Goal: Task Accomplishment & Management: Use online tool/utility

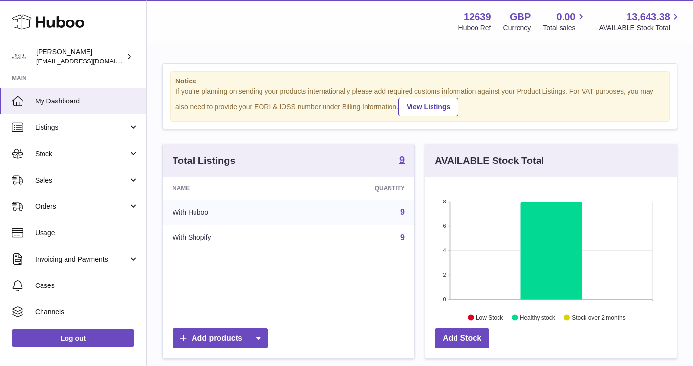
scroll to position [152, 252]
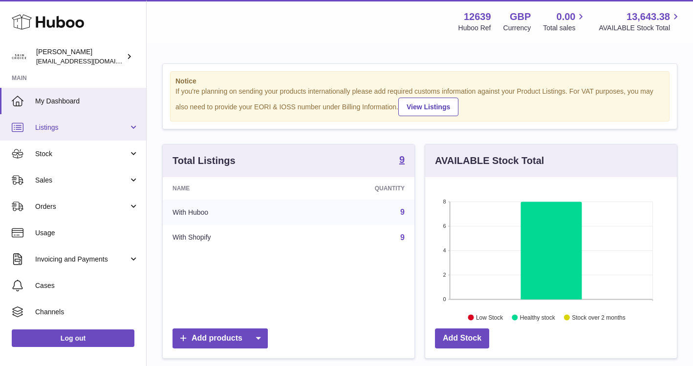
click at [112, 128] on span "Listings" at bounding box center [81, 127] width 93 height 9
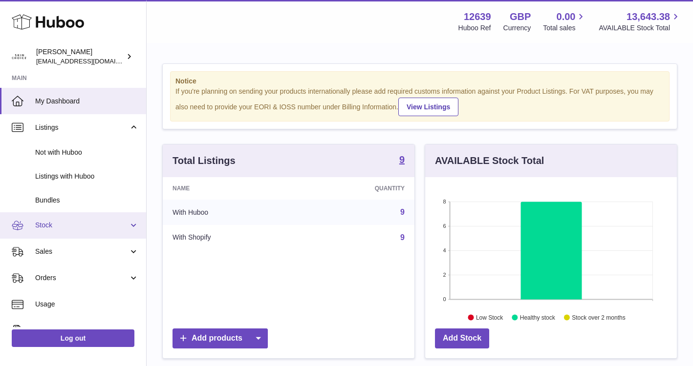
click at [103, 229] on span "Stock" at bounding box center [81, 225] width 93 height 9
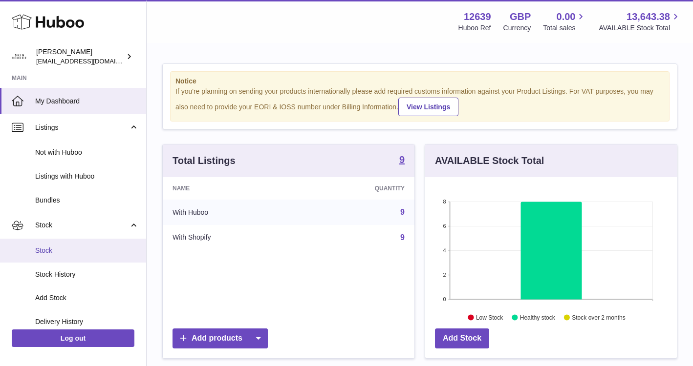
click at [97, 249] on span "Stock" at bounding box center [87, 250] width 104 height 9
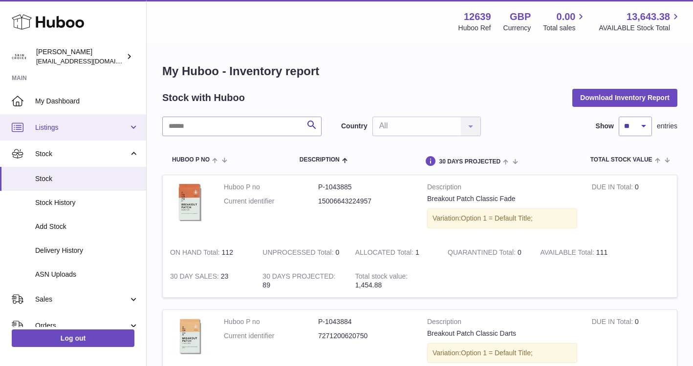
click at [118, 125] on span "Listings" at bounding box center [81, 127] width 93 height 9
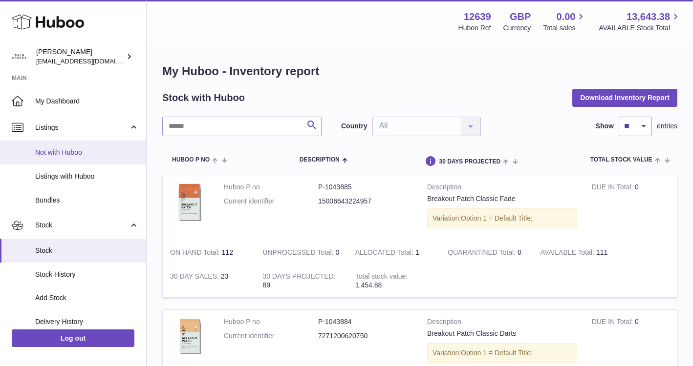
click at [98, 156] on span "Not with Huboo" at bounding box center [87, 152] width 104 height 9
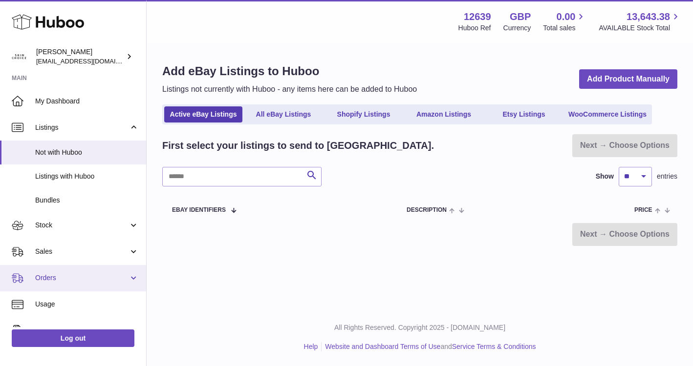
click at [83, 274] on span "Orders" at bounding box center [81, 278] width 93 height 9
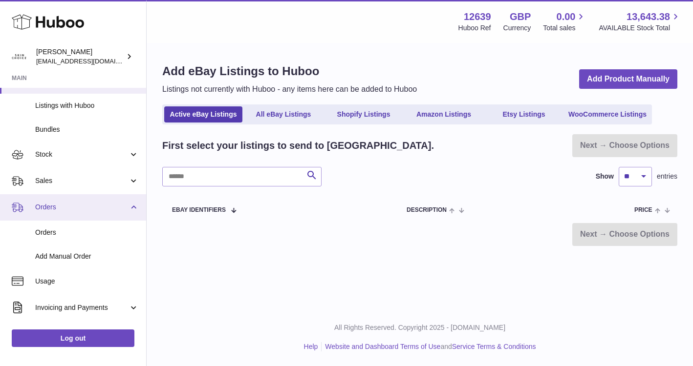
scroll to position [86, 0]
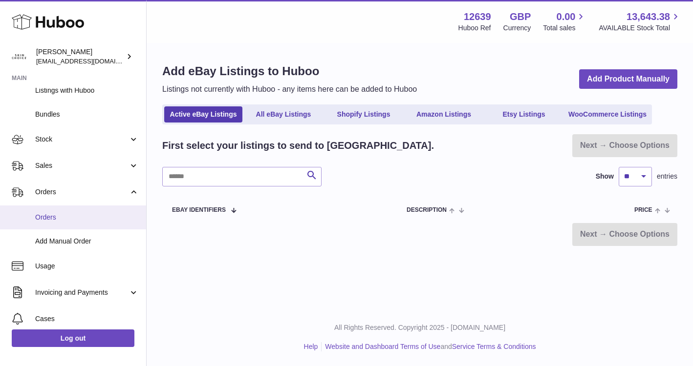
click at [90, 216] on span "Orders" at bounding box center [87, 217] width 104 height 9
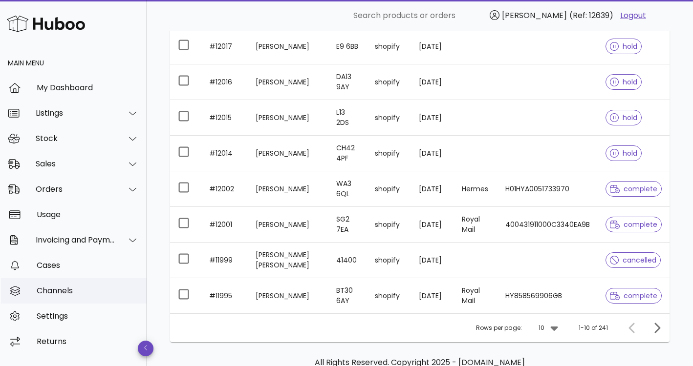
scroll to position [277, 0]
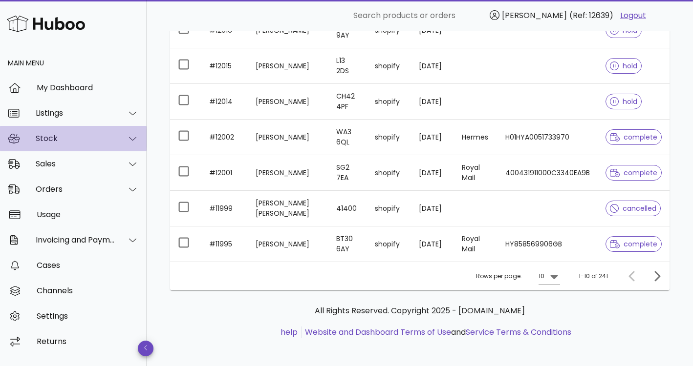
click at [118, 143] on div at bounding box center [126, 139] width 23 height 24
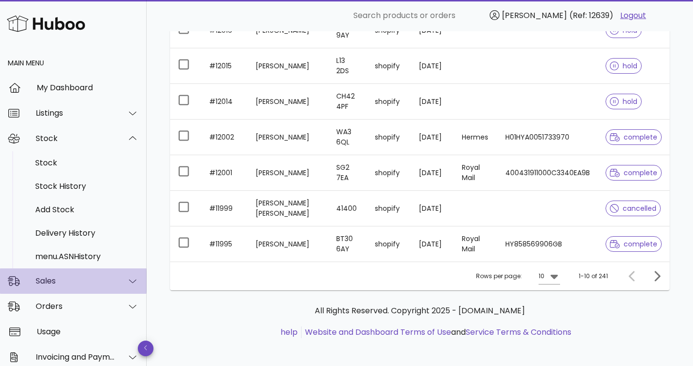
click at [104, 286] on div "Sales" at bounding box center [73, 281] width 147 height 25
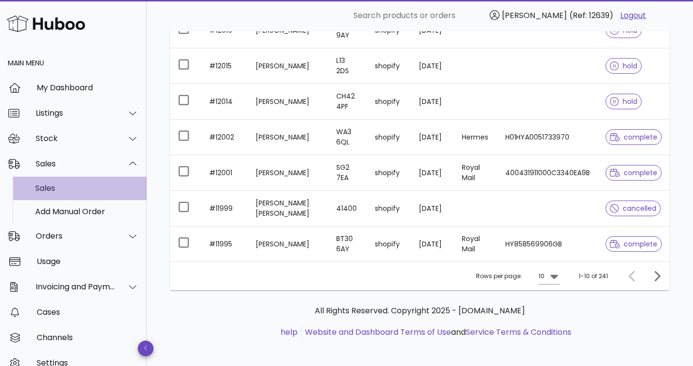
click at [99, 180] on div "Sales" at bounding box center [87, 188] width 104 height 21
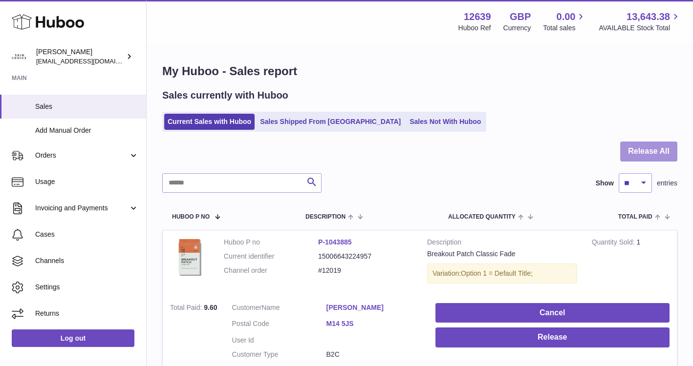
click at [637, 153] on button "Release All" at bounding box center [648, 152] width 57 height 20
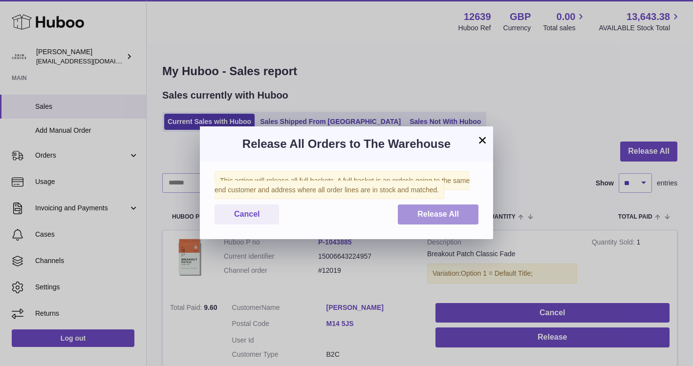
click at [433, 217] on span "Release All" at bounding box center [438, 214] width 42 height 8
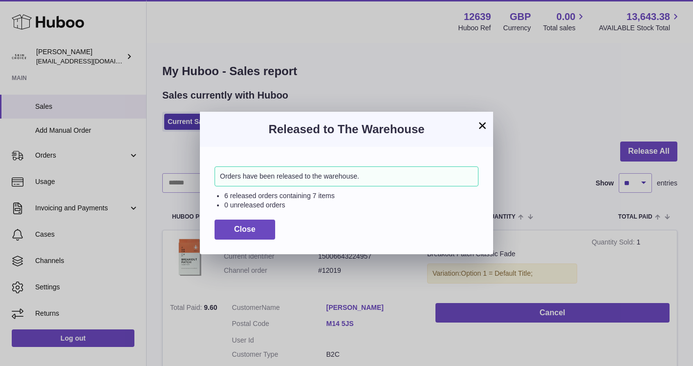
click at [247, 243] on div "Orders have been released to the warehouse. 6 released orders containing 7 item…" at bounding box center [346, 200] width 293 height 107
click at [252, 229] on span "Close" at bounding box center [244, 229] width 21 height 8
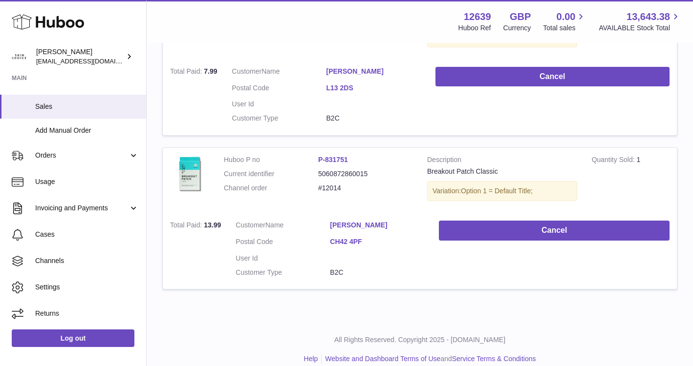
scroll to position [1019, 0]
